Goal: Task Accomplishment & Management: Complete application form

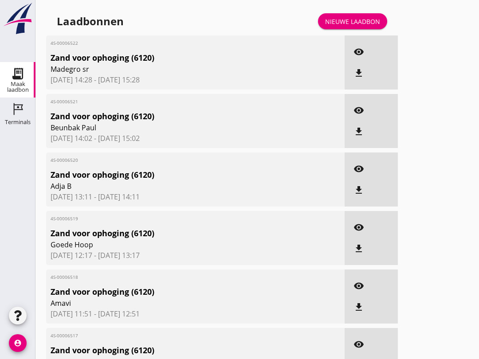
click at [13, 105] on icon "Terminals" at bounding box center [18, 109] width 14 height 14
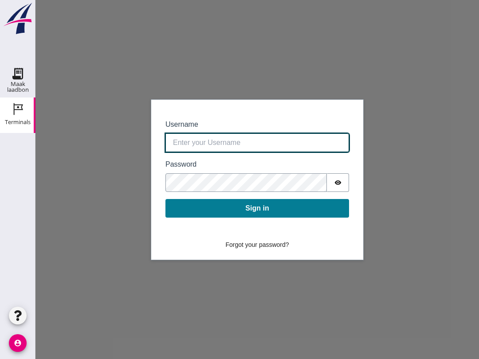
click at [185, 139] on input "Username" at bounding box center [258, 143] width 184 height 19
type input "[EMAIL_ADDRESS][DOMAIN_NAME]"
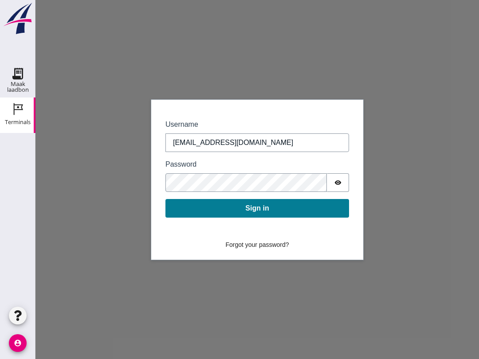
click at [241, 208] on button "Sign in" at bounding box center [258, 208] width 184 height 19
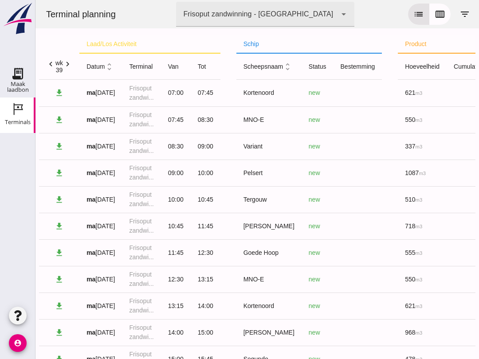
click at [414, 11] on icon "list" at bounding box center [419, 14] width 11 height 11
click at [433, 9] on button "calendar_view_week" at bounding box center [440, 14] width 21 height 21
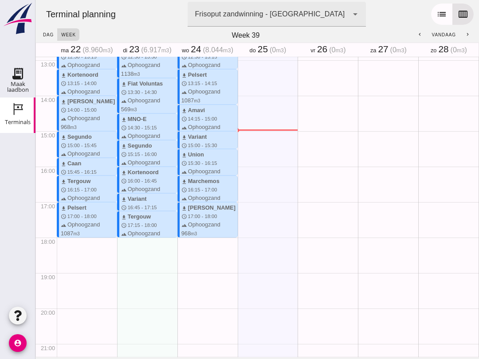
scroll to position [458, 0]
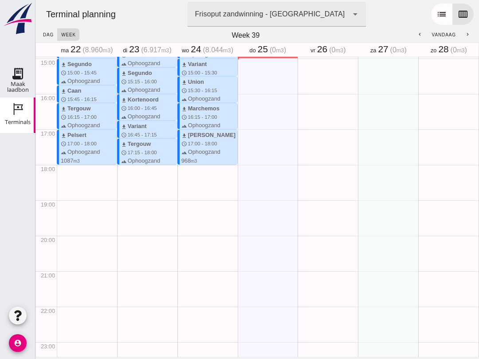
click at [464, 10] on icon "calendar_view_week" at bounding box center [463, 14] width 11 height 11
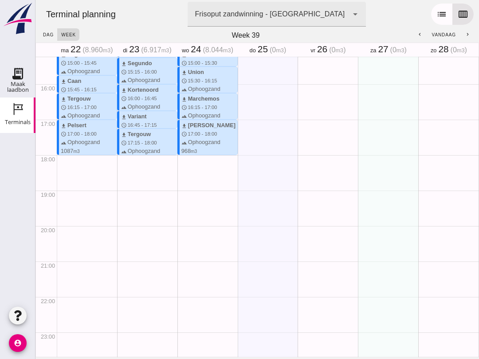
scroll to position [541, 0]
click at [440, 9] on icon "list" at bounding box center [442, 14] width 11 height 11
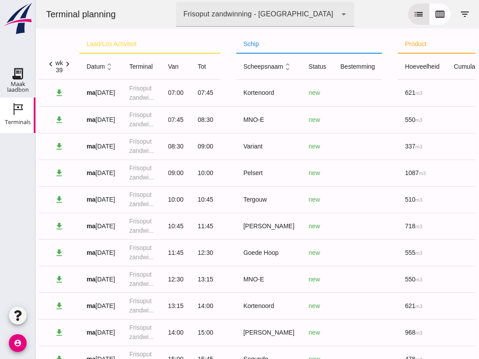
click at [444, 1] on div "Terminal planning terminal Frisoput zandwinning - [GEOGRAPHIC_DATA] 22d9c4b0-33…" at bounding box center [257, 14] width 437 height 28
click at [445, 13] on icon "calendar_view_week" at bounding box center [440, 14] width 11 height 11
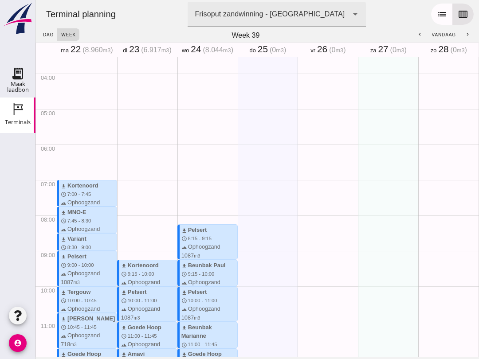
click at [15, 75] on use at bounding box center [18, 74] width 14 height 14
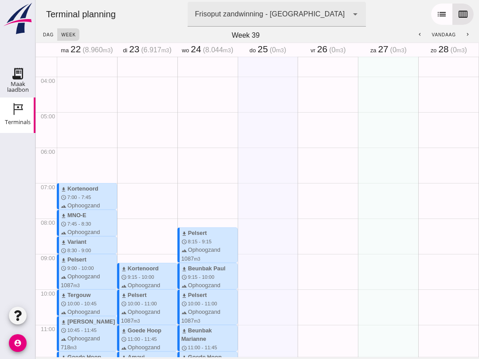
scroll to position [122, 0]
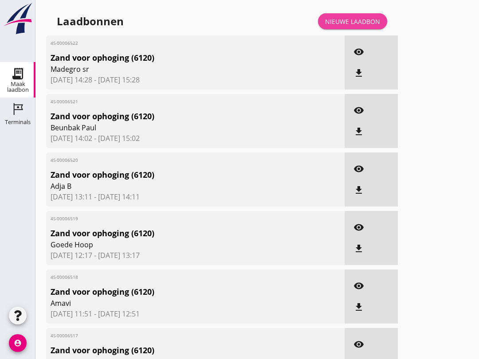
click at [363, 25] on div "Nieuwe laadbon" at bounding box center [352, 21] width 55 height 9
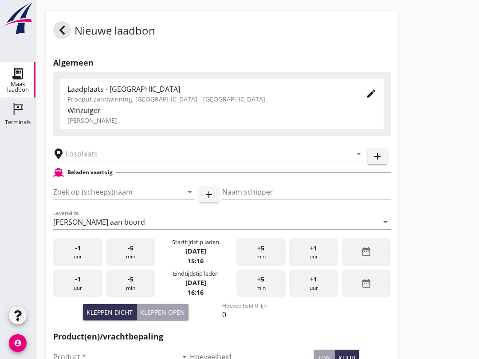
click at [92, 199] on input "Zoek op (scheeps)naam" at bounding box center [111, 192] width 117 height 14
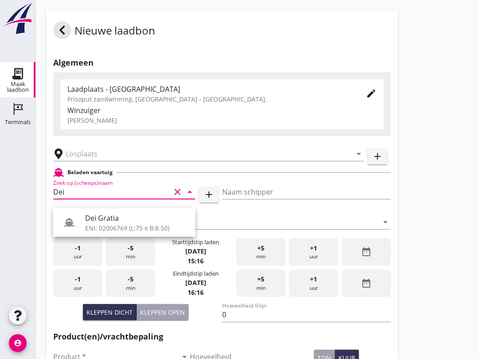
click at [136, 218] on div "Dei Gratia" at bounding box center [136, 218] width 103 height 11
type input "Dei Gratia"
type input "[PERSON_NAME]"
type input "794"
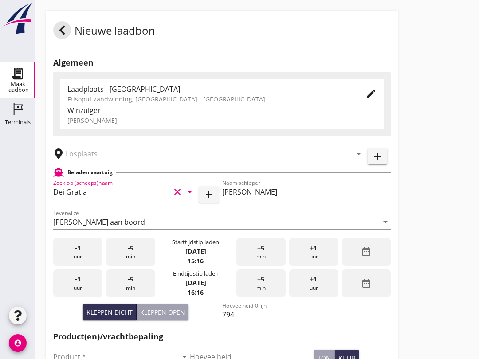
click at [119, 161] on input "text" at bounding box center [203, 154] width 274 height 14
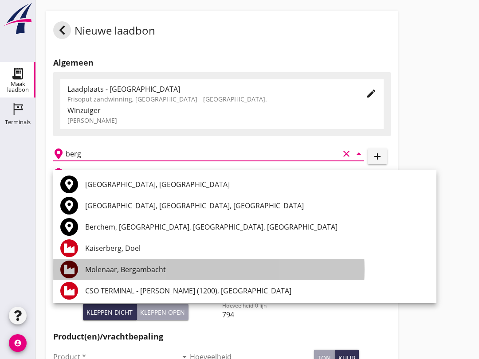
click at [161, 269] on div "Molenaar, Bergambacht" at bounding box center [257, 270] width 344 height 11
type input "Molenaar, Bergambacht"
